Goal: Information Seeking & Learning: Learn about a topic

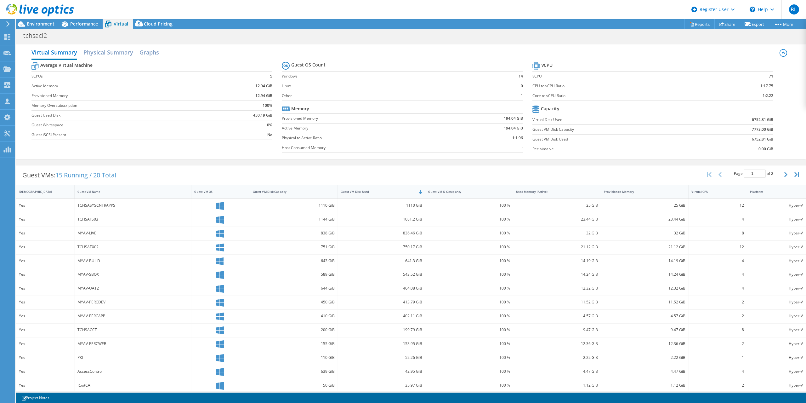
select select "USD"
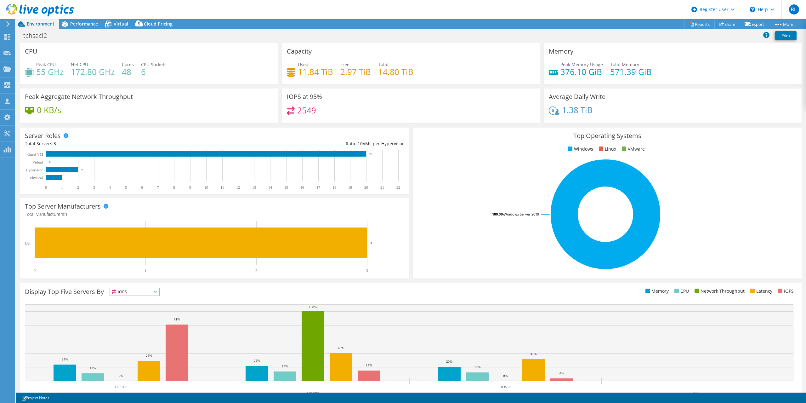
select select "USD"
click at [77, 23] on span "Performance" at bounding box center [84, 24] width 28 height 6
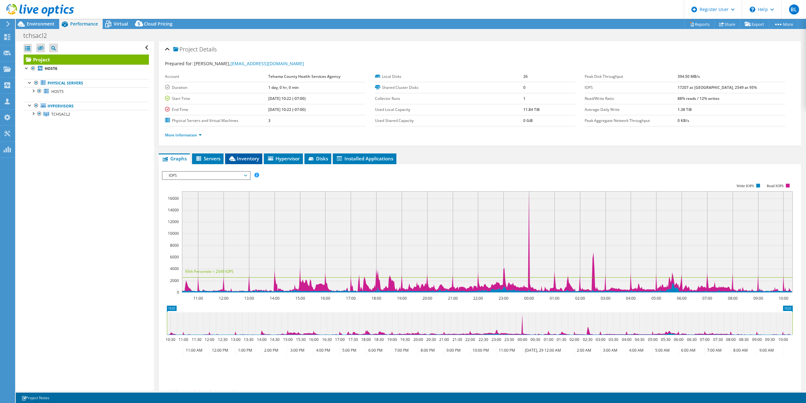
click at [237, 162] on li "Inventory" at bounding box center [243, 158] width 37 height 11
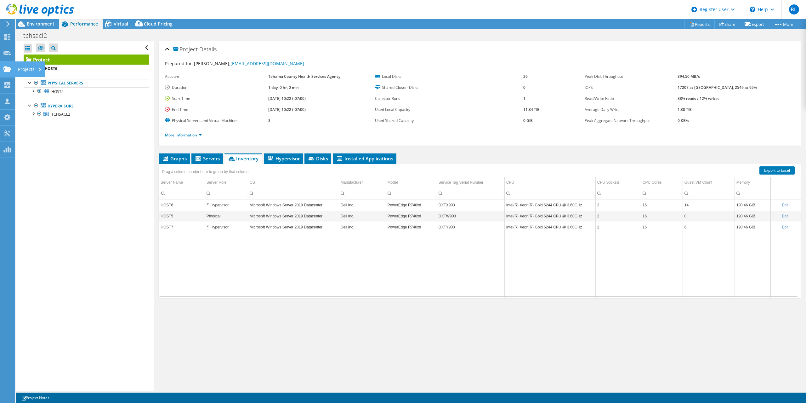
click at [8, 70] on use at bounding box center [7, 68] width 8 height 5
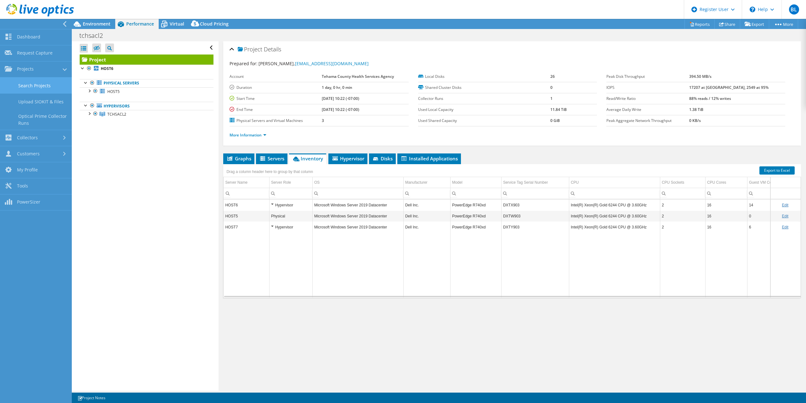
click at [42, 84] on link "Search Projects" at bounding box center [36, 85] width 72 height 16
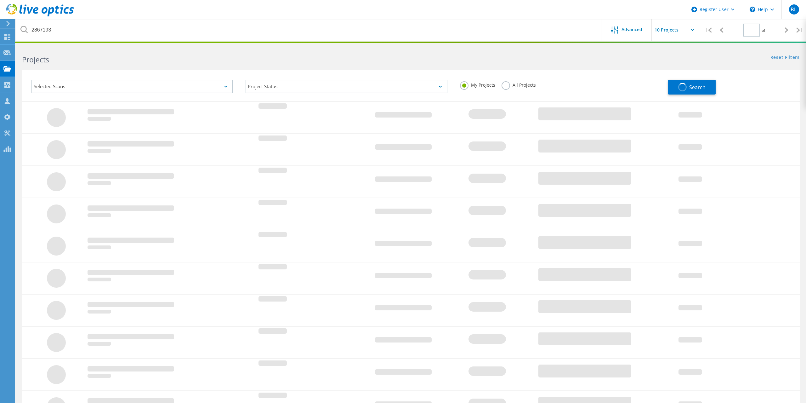
type input "1"
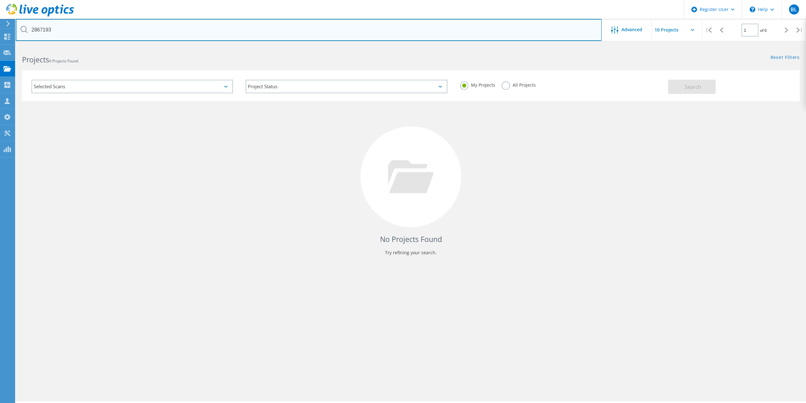
click at [264, 31] on input "2867193" at bounding box center [309, 30] width 586 height 22
type input "@tchsa"
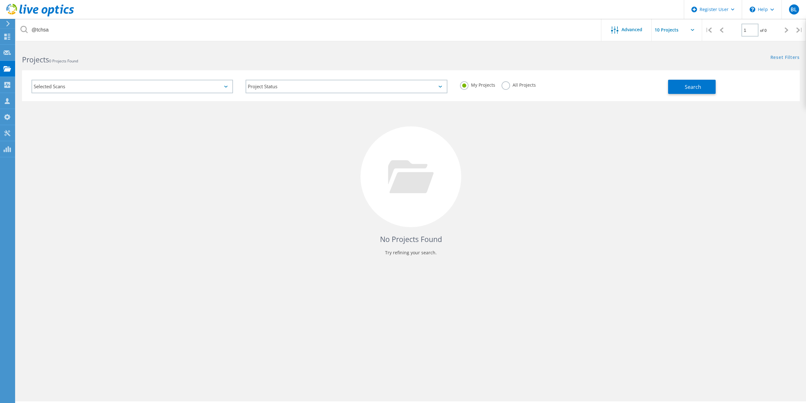
click at [503, 85] on label "All Projects" at bounding box center [519, 84] width 34 height 6
click at [0, 0] on input "All Projects" at bounding box center [0, 0] width 0 height 0
click at [705, 81] on button "Search" at bounding box center [692, 87] width 48 height 14
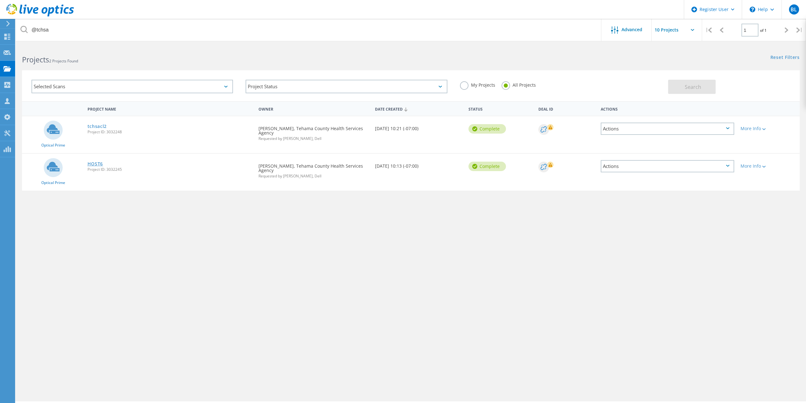
click at [92, 162] on link "HOST6" at bounding box center [96, 164] width 16 height 4
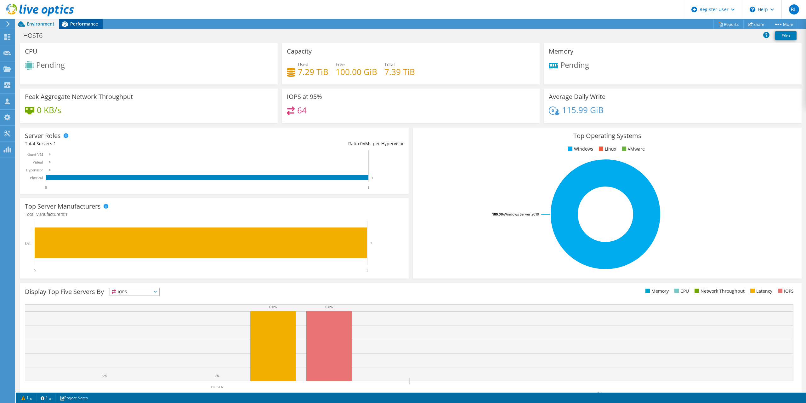
click at [85, 25] on span "Performance" at bounding box center [84, 24] width 28 height 6
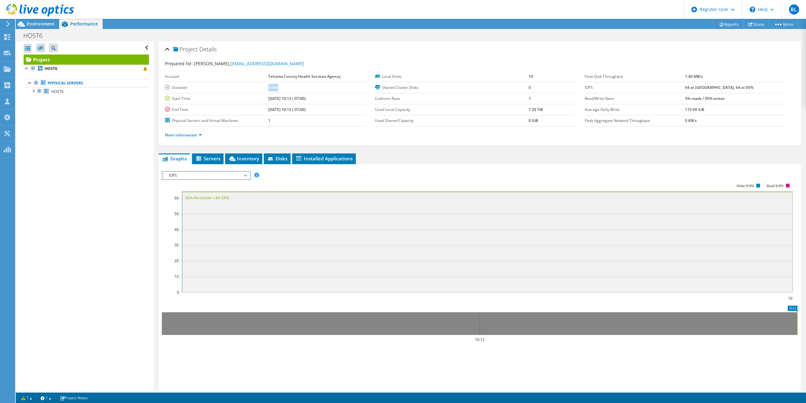
drag, startPoint x: 280, startPoint y: 88, endPoint x: 258, endPoint y: 90, distance: 22.4
click at [258, 90] on tr "Duration 0 min" at bounding box center [265, 87] width 201 height 11
click at [258, 90] on label "Duration" at bounding box center [216, 87] width 103 height 6
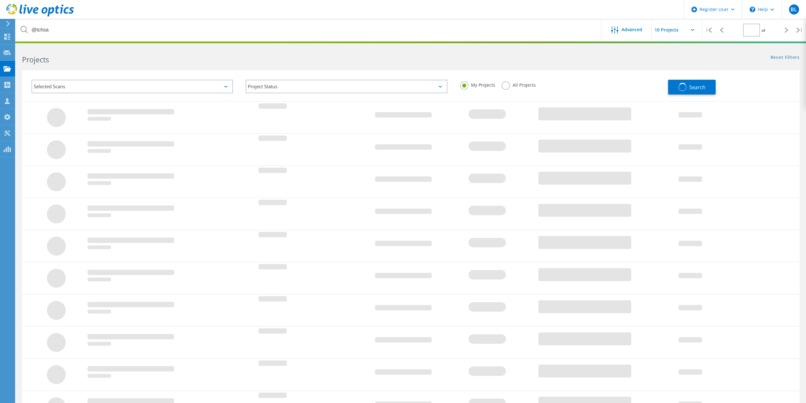
type input "1"
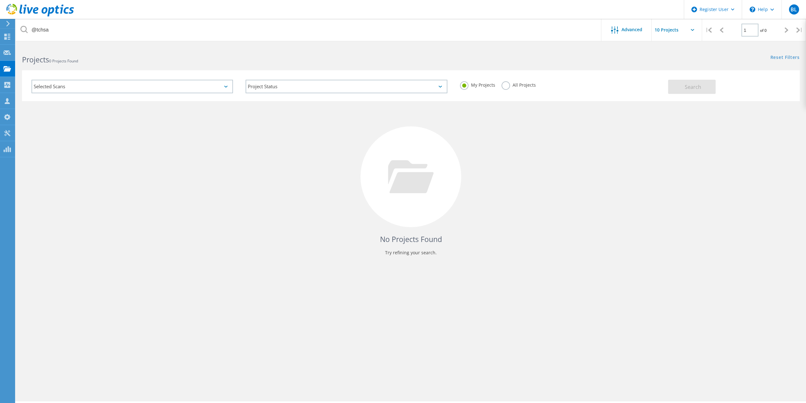
click at [508, 86] on label "All Projects" at bounding box center [519, 84] width 34 height 6
click at [0, 0] on input "All Projects" at bounding box center [0, 0] width 0 height 0
click at [697, 83] on span "Search" at bounding box center [693, 86] width 16 height 7
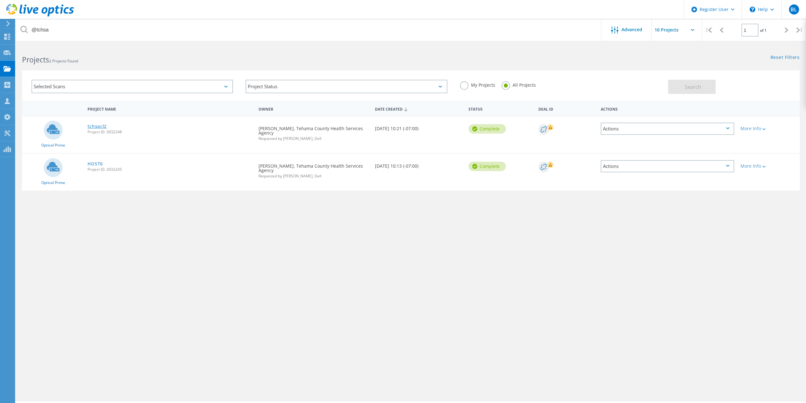
click at [97, 128] on link "tchsacl2" at bounding box center [98, 126] width 20 height 4
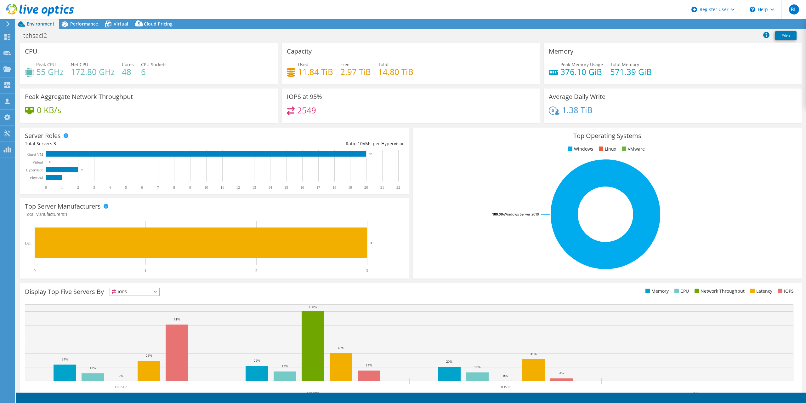
select select "USD"
click at [87, 19] on div "Performance" at bounding box center [80, 24] width 43 height 10
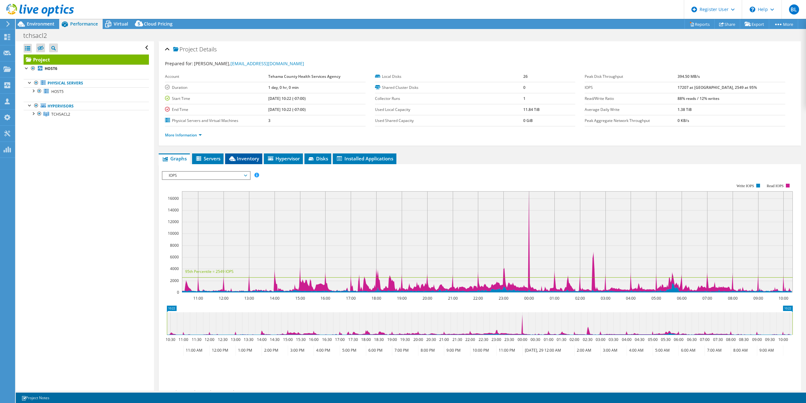
click at [243, 159] on span "Inventory" at bounding box center [243, 158] width 31 height 6
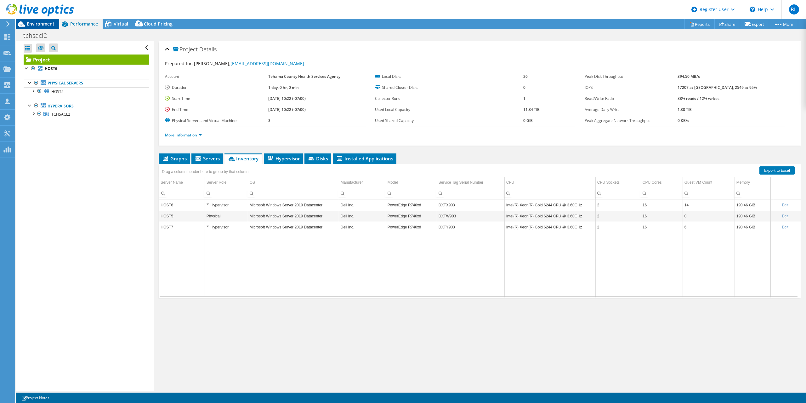
click at [43, 24] on span "Environment" at bounding box center [41, 24] width 28 height 6
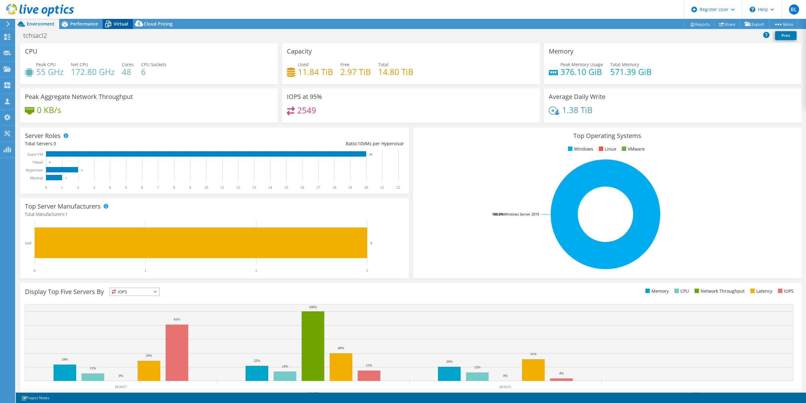
click at [119, 21] on span "Virtual" at bounding box center [121, 24] width 14 height 6
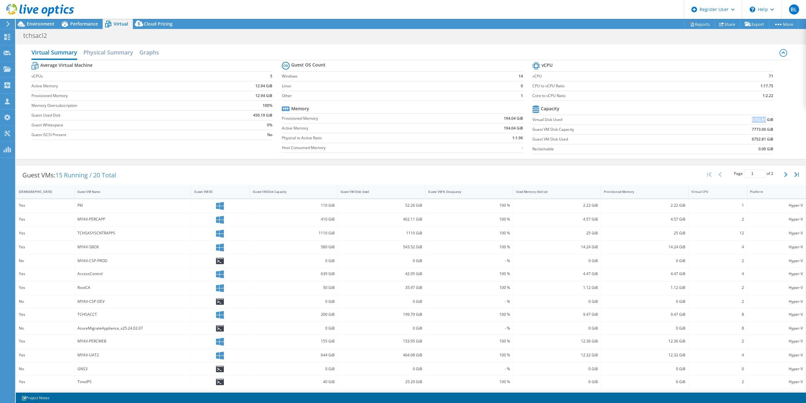
drag, startPoint x: 751, startPoint y: 120, endPoint x: 766, endPoint y: 120, distance: 15.4
click at [766, 120] on td "6752.81 GiB" at bounding box center [734, 120] width 78 height 10
click at [43, 21] on span "Environment" at bounding box center [41, 24] width 28 height 6
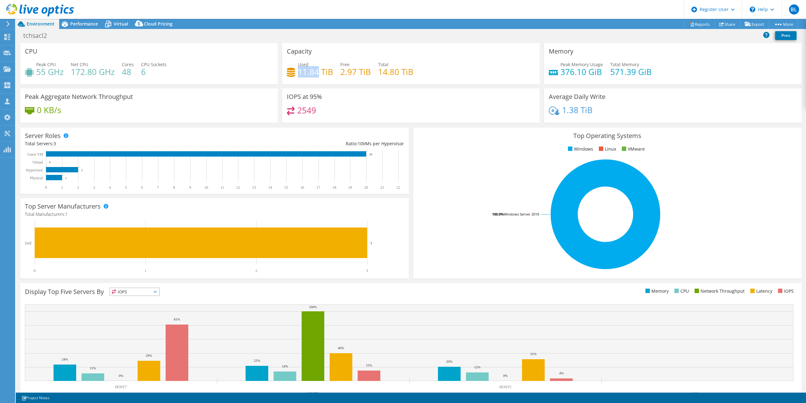
drag, startPoint x: 298, startPoint y: 71, endPoint x: 319, endPoint y: 73, distance: 20.6
click at [319, 73] on h4 "11.84 TiB" at bounding box center [315, 71] width 35 height 7
click at [213, 63] on div "Peak CPU 55 GHz Net CPU 172.80 GHz Cores 48 CPU Sockets 6" at bounding box center [149, 71] width 248 height 20
click at [82, 21] on span "Performance" at bounding box center [84, 24] width 28 height 6
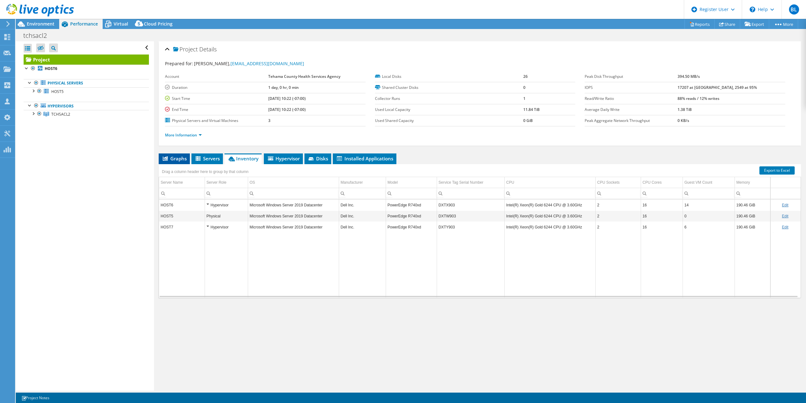
click at [179, 156] on span "Graphs" at bounding box center [174, 158] width 25 height 6
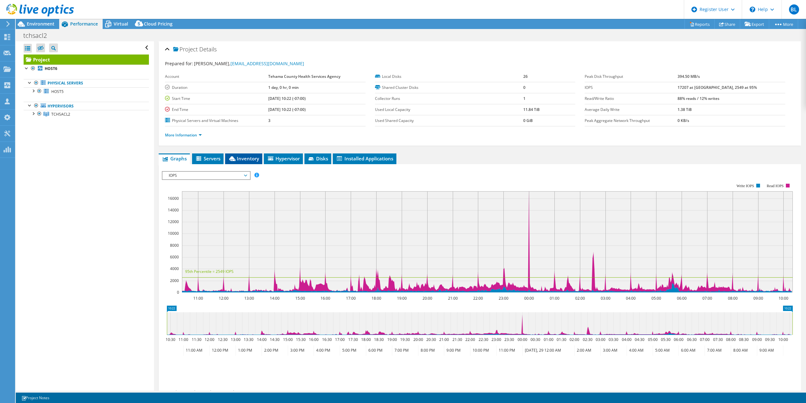
click at [235, 159] on icon at bounding box center [232, 158] width 6 height 5
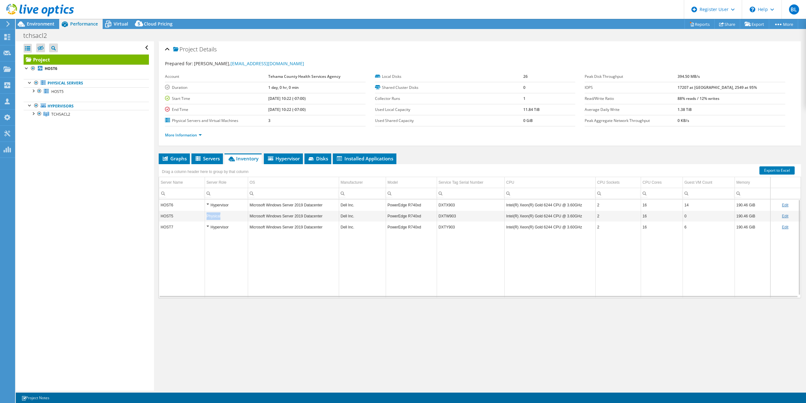
drag, startPoint x: 219, startPoint y: 216, endPoint x: 207, endPoint y: 217, distance: 12.0
click at [207, 217] on div "Physical" at bounding box center [227, 216] width 40 height 8
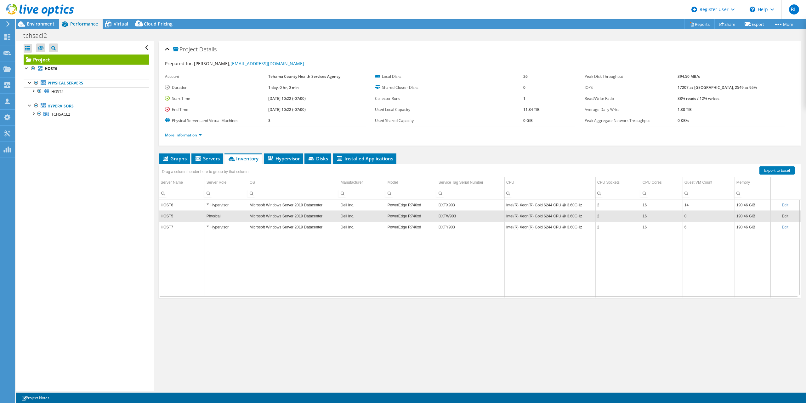
click at [207, 217] on div "Physical" at bounding box center [227, 216] width 40 height 8
click at [173, 159] on span "Graphs" at bounding box center [174, 158] width 25 height 6
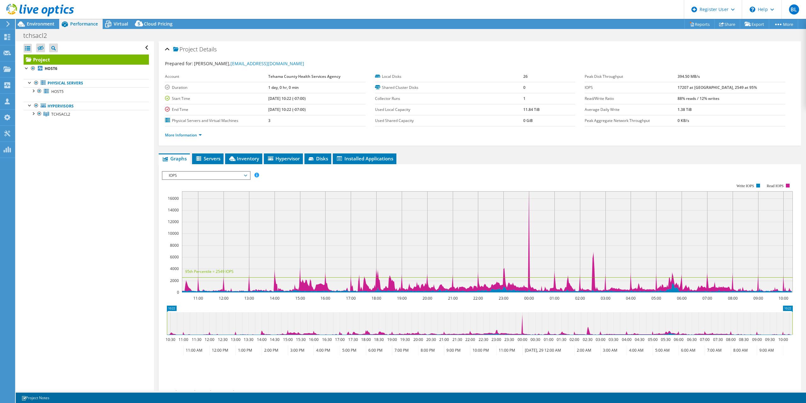
click at [178, 177] on span "IOPS" at bounding box center [206, 176] width 81 height 8
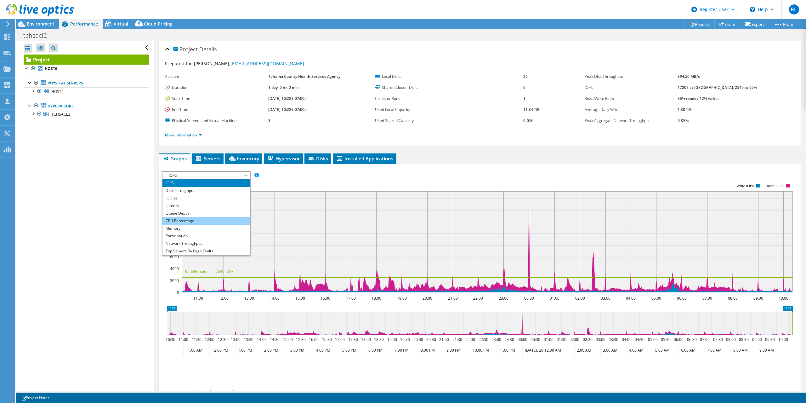
click at [195, 219] on li "CPU Percentage" at bounding box center [205, 221] width 87 height 8
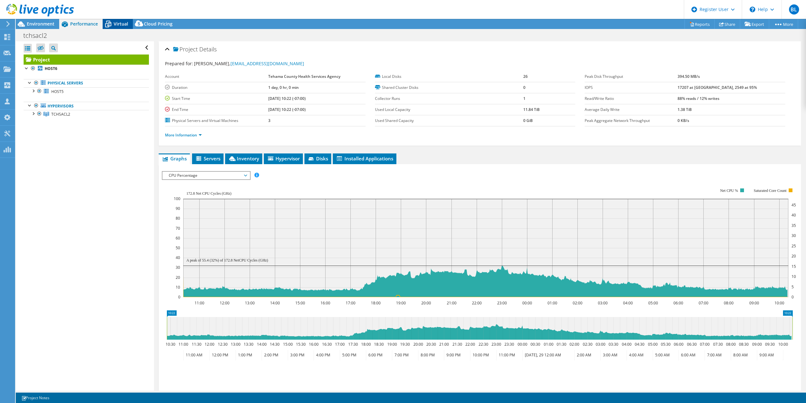
click at [117, 19] on div "Virtual" at bounding box center [118, 24] width 30 height 10
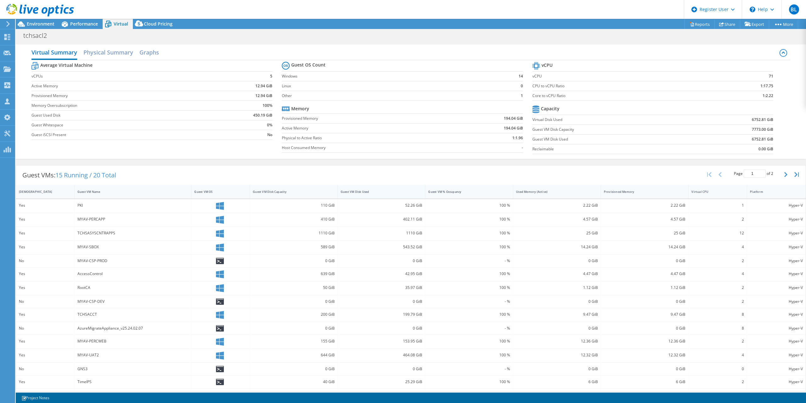
click at [381, 193] on div "Guest VM Disk Used" at bounding box center [378, 192] width 74 height 4
